Goal: Check status

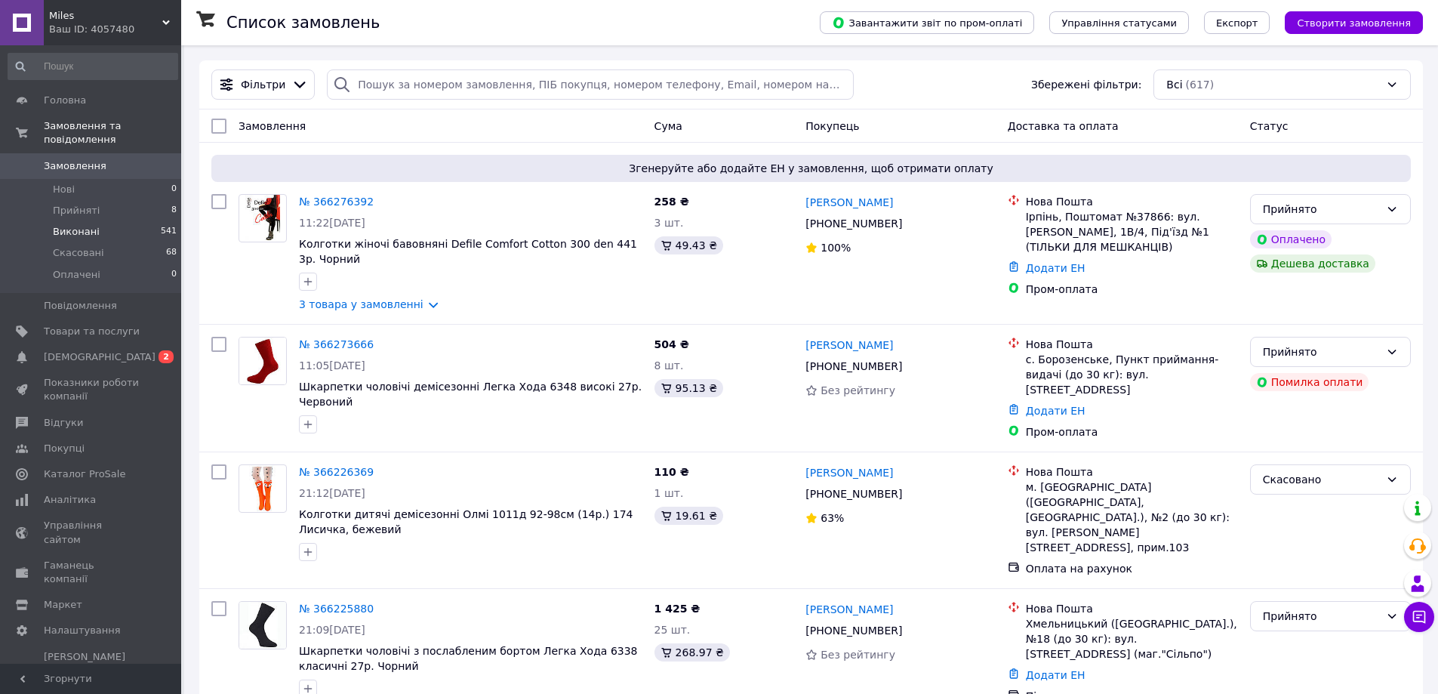
click at [96, 221] on li "Виконані 541" at bounding box center [93, 231] width 186 height 21
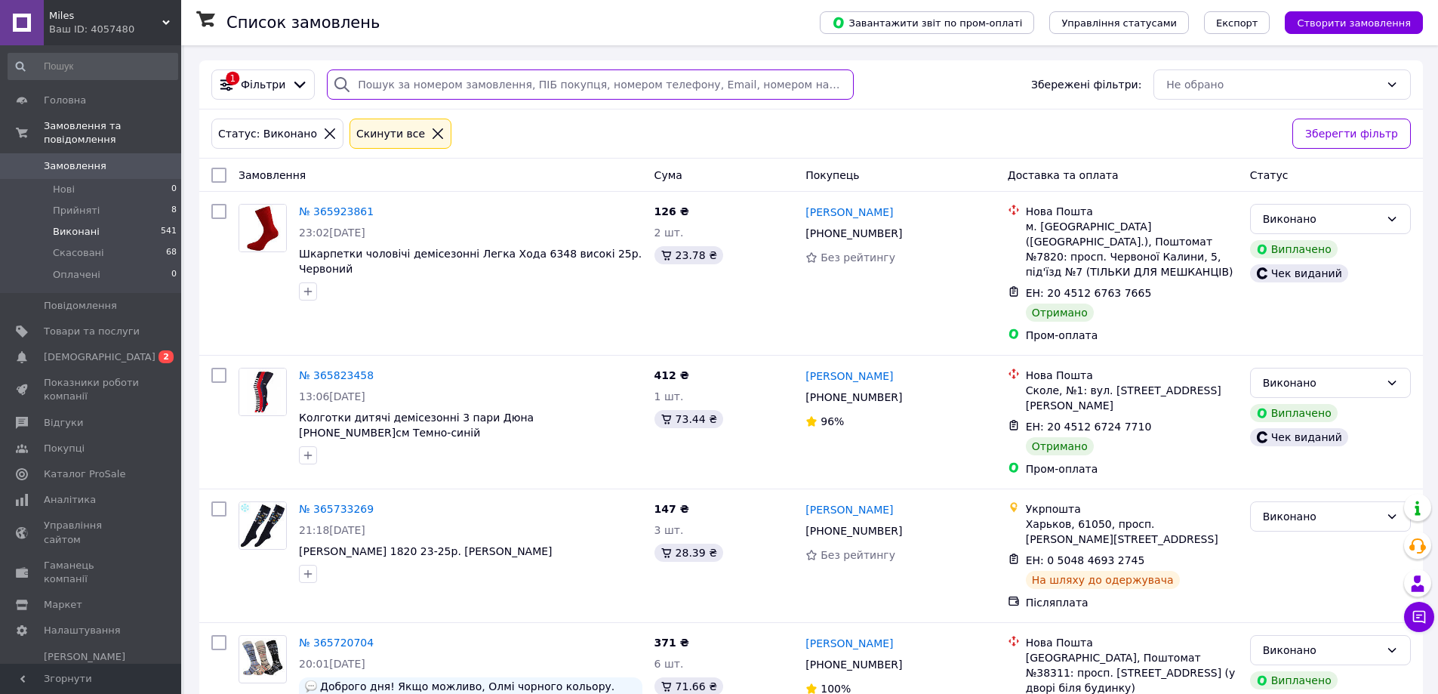
click at [491, 88] on input "search" at bounding box center [590, 84] width 526 height 30
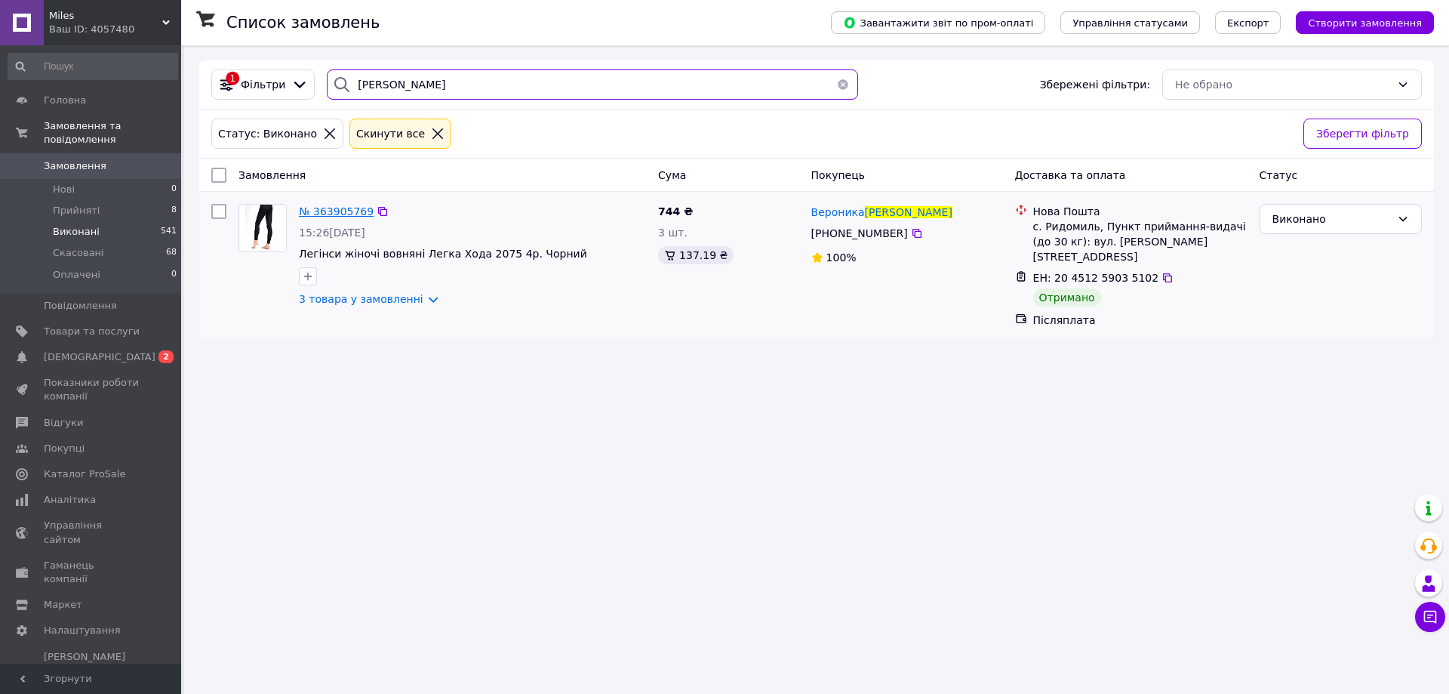
type input "[PERSON_NAME]"
click at [332, 214] on span "№ 363905769" at bounding box center [336, 211] width 75 height 12
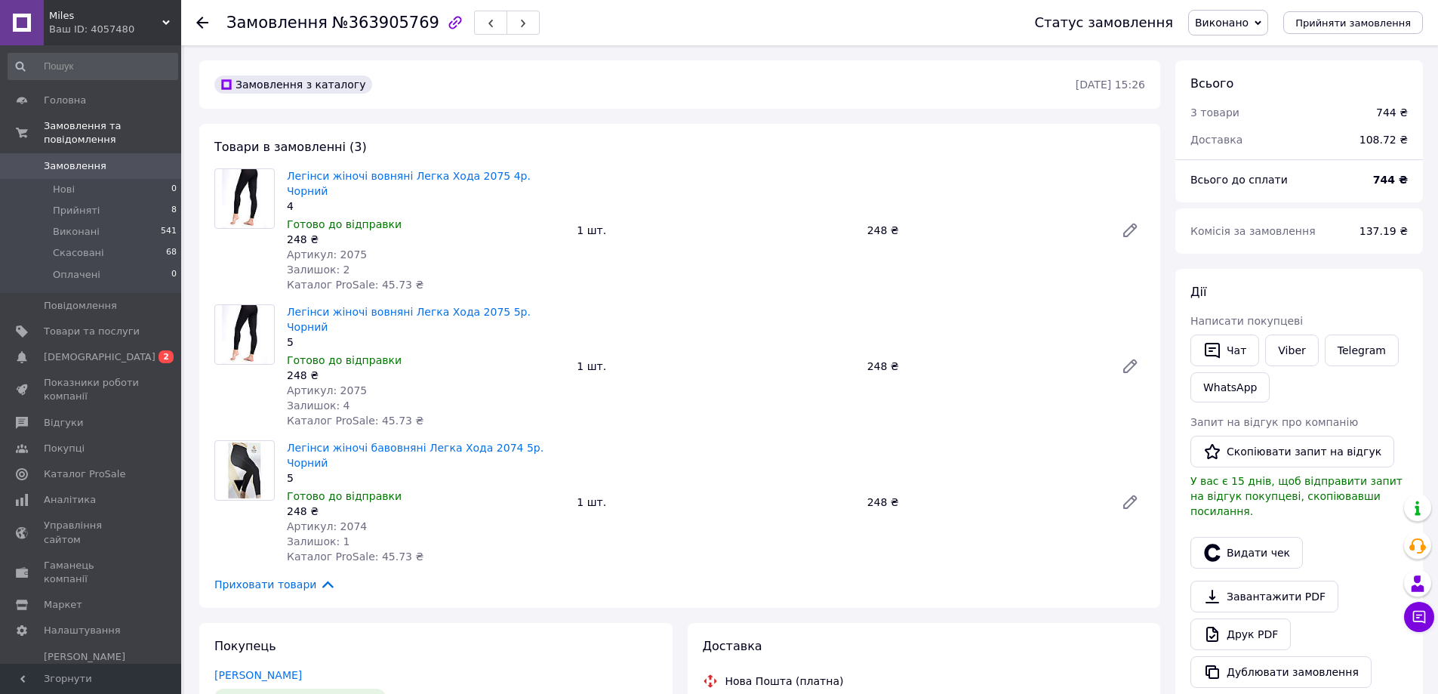
click at [78, 29] on div "Ваш ID: 4057480" at bounding box center [115, 30] width 132 height 14
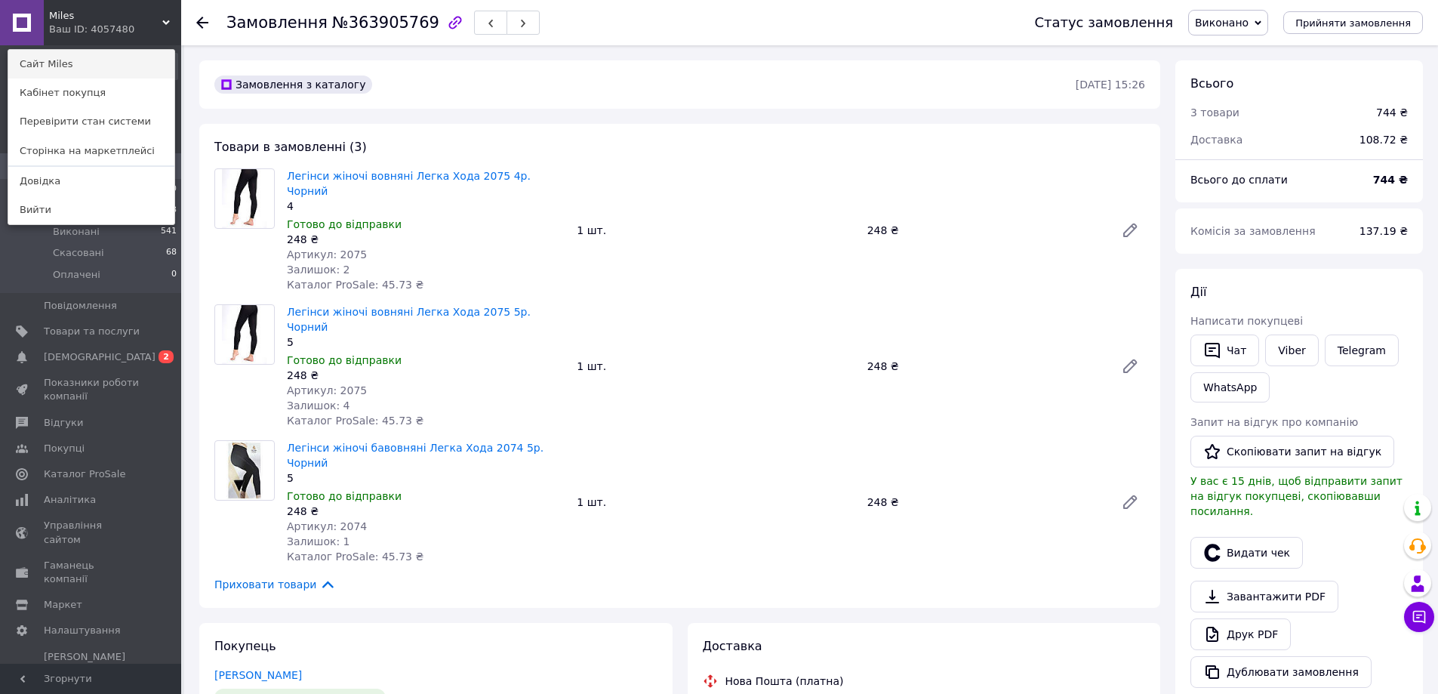
click at [66, 69] on link "Сайт Miles" at bounding box center [91, 64] width 166 height 29
